Goal: Transaction & Acquisition: Book appointment/travel/reservation

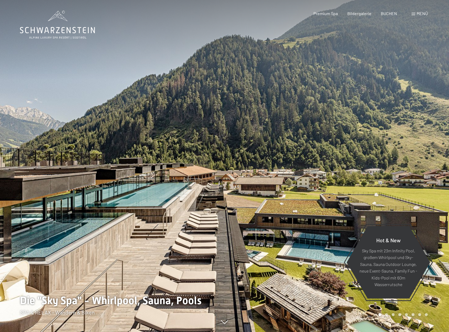
click at [423, 14] on span "Menü" at bounding box center [421, 13] width 11 height 5
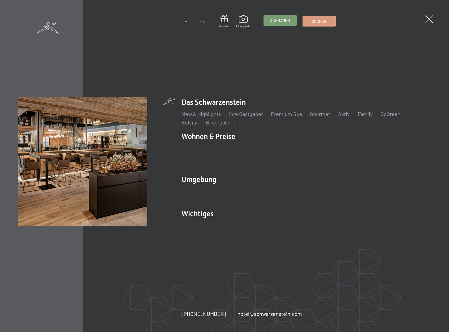
drag, startPoint x: 279, startPoint y: 19, endPoint x: 322, endPoint y: 21, distance: 42.5
click at [322, 21] on span "Buchen" at bounding box center [318, 21] width 15 height 6
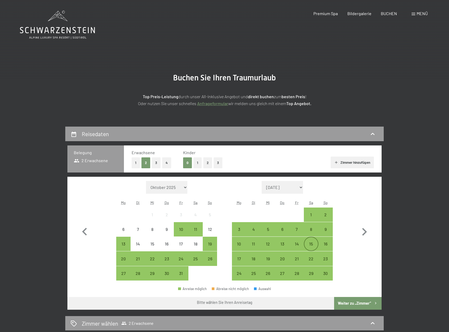
drag, startPoint x: 297, startPoint y: 245, endPoint x: 306, endPoint y: 245, distance: 9.0
click at [297, 245] on div "14" at bounding box center [296, 248] width 13 height 13
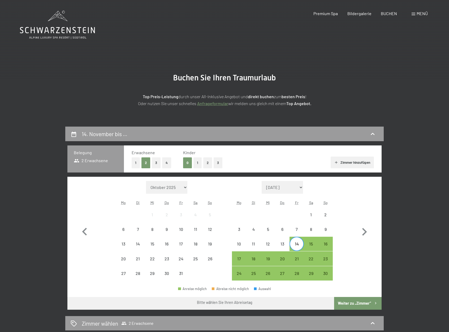
drag, startPoint x: 329, startPoint y: 245, endPoint x: 342, endPoint y: 271, distance: 29.3
click at [329, 245] on div "16" at bounding box center [325, 248] width 13 height 13
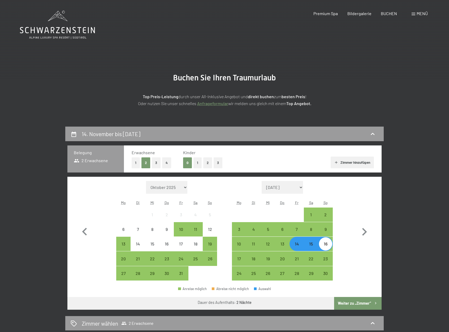
click at [352, 302] on button "Weiter zu „Zimmer“" at bounding box center [357, 303] width 47 height 13
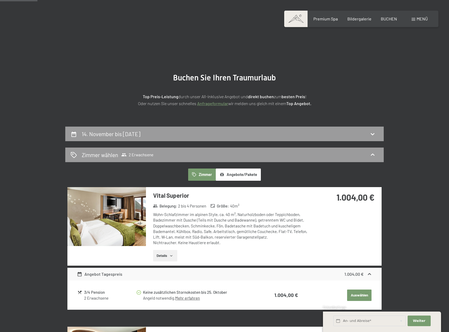
scroll to position [127, 0]
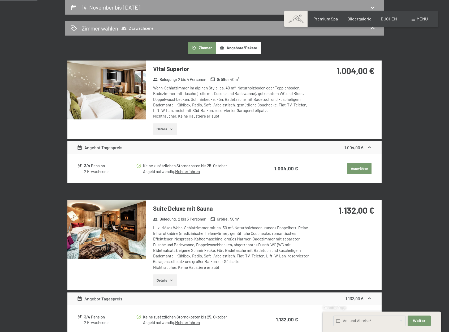
drag, startPoint x: 236, startPoint y: 44, endPoint x: 221, endPoint y: 48, distance: 15.0
click at [235, 44] on button "Angebote/Pakete" at bounding box center [238, 48] width 45 height 12
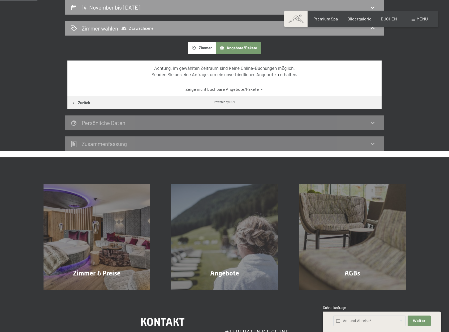
click at [205, 48] on button "Zimmer" at bounding box center [202, 48] width 28 height 12
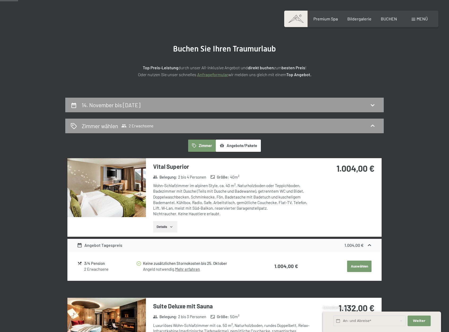
scroll to position [60, 0]
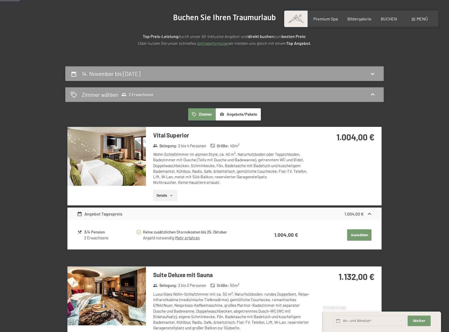
click at [194, 238] on link "Mehr erfahren" at bounding box center [187, 237] width 25 height 5
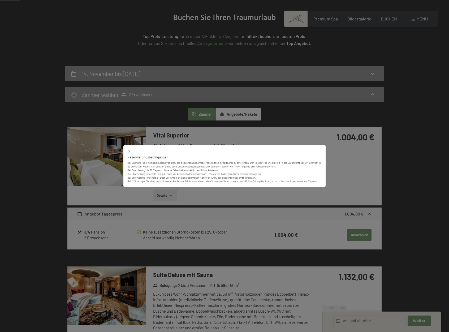
click at [127, 150] on icon at bounding box center [129, 151] width 4 height 4
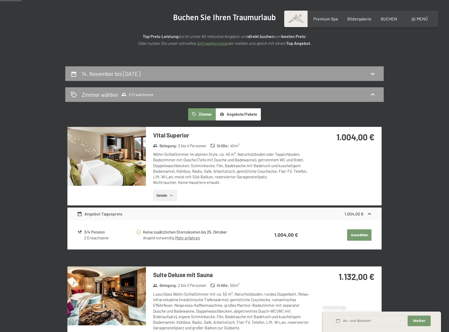
scroll to position [64, 0]
